Goal: Task Accomplishment & Management: Manage account settings

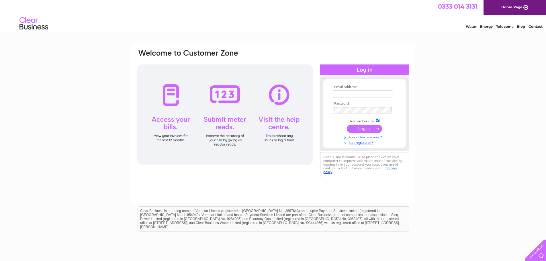
click at [358, 91] on input "text" at bounding box center [363, 94] width 60 height 7
type input "info@borderhotel.co.uk"
click at [347, 125] on input "submit" at bounding box center [364, 129] width 35 height 8
click at [370, 130] on input "submit" at bounding box center [364, 128] width 35 height 8
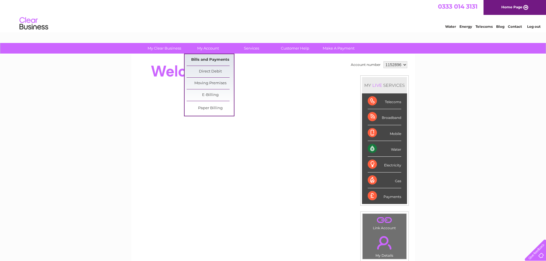
click at [214, 57] on link "Bills and Payments" at bounding box center [210, 59] width 47 height 11
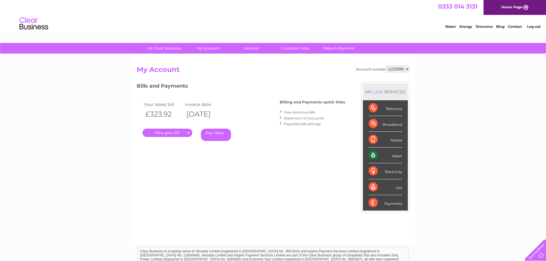
click at [298, 110] on link "View previous bills" at bounding box center [300, 112] width 32 height 4
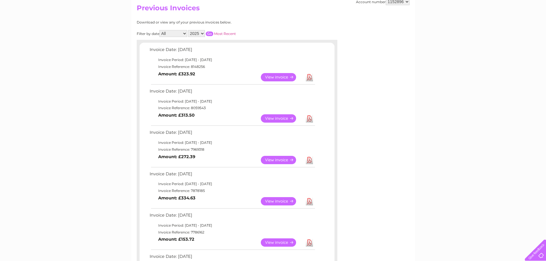
scroll to position [86, 0]
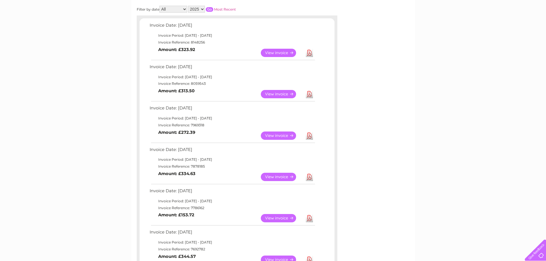
click at [312, 96] on link "Download" at bounding box center [309, 94] width 7 height 8
click at [309, 49] on link "Download" at bounding box center [309, 53] width 7 height 8
